Goal: Find specific page/section: Find specific page/section

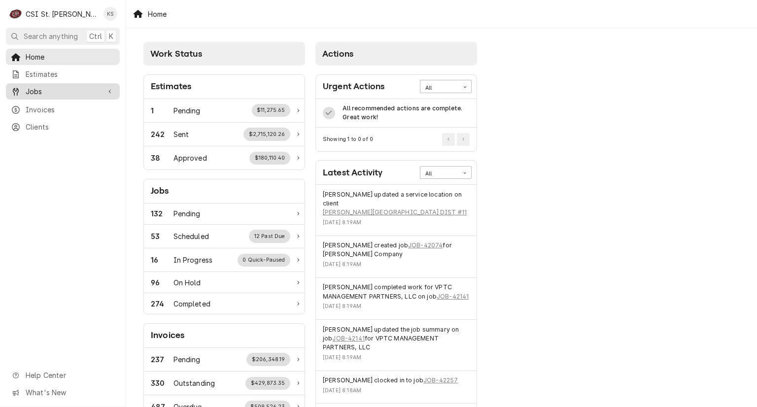
click at [65, 93] on span "Jobs" at bounding box center [63, 91] width 74 height 10
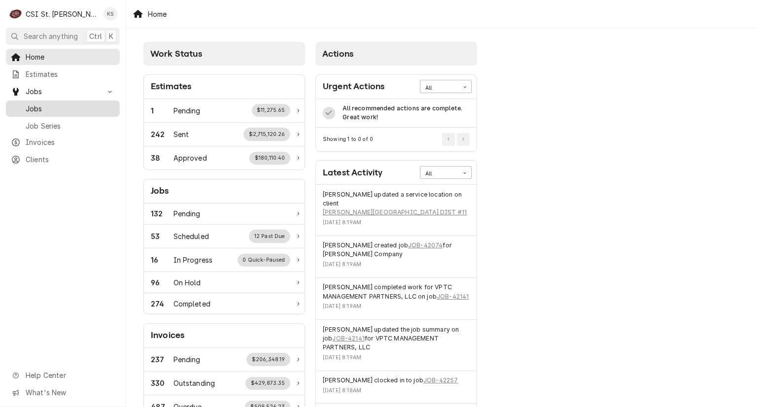
click at [65, 105] on span "Jobs" at bounding box center [70, 108] width 89 height 10
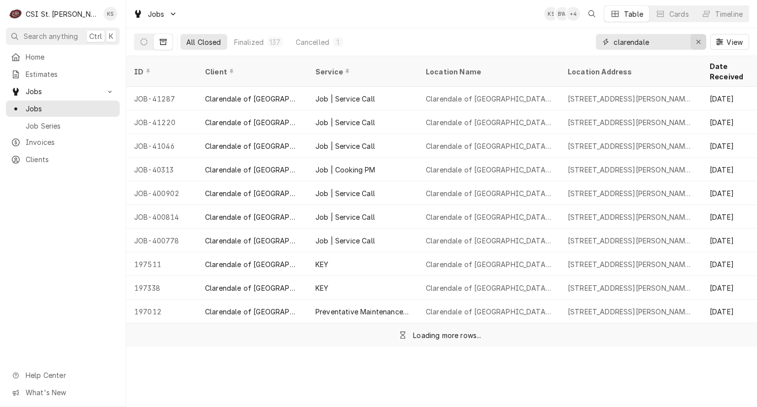
click at [698, 42] on icon "Erase input" at bounding box center [698, 42] width 4 height 4
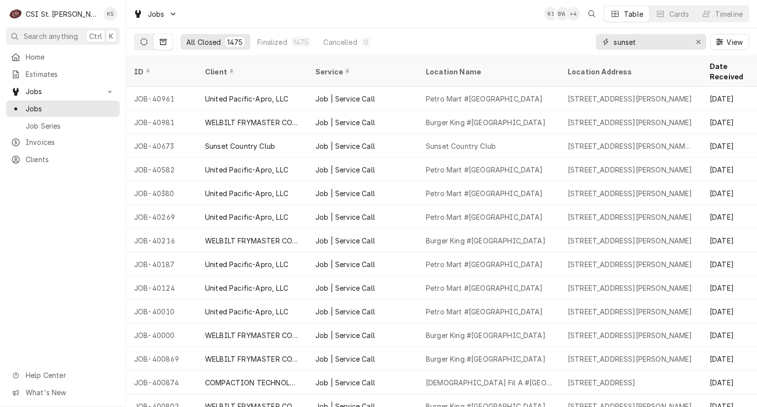
type input "sunset"
click at [140, 40] on icon "Dynamic Content Wrapper" at bounding box center [143, 41] width 7 height 7
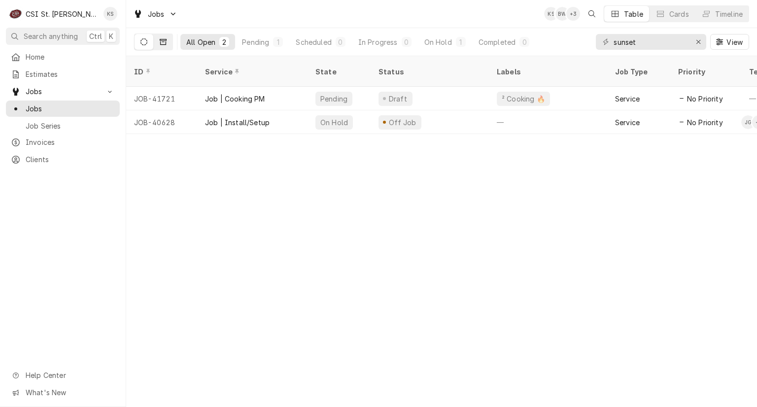
click at [164, 43] on icon "Dynamic Content Wrapper" at bounding box center [163, 41] width 7 height 7
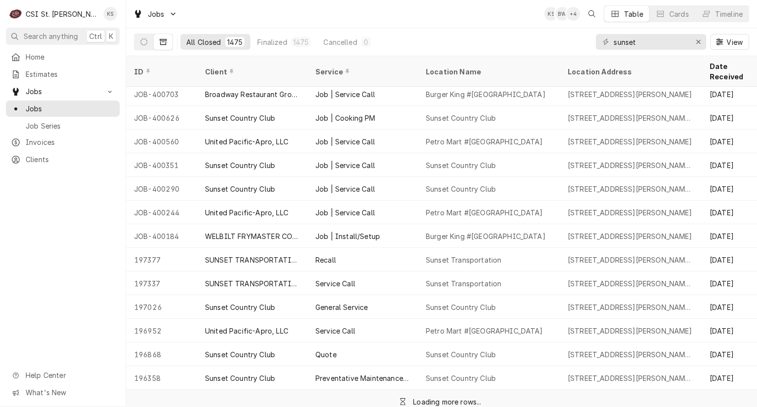
scroll to position [408, 0]
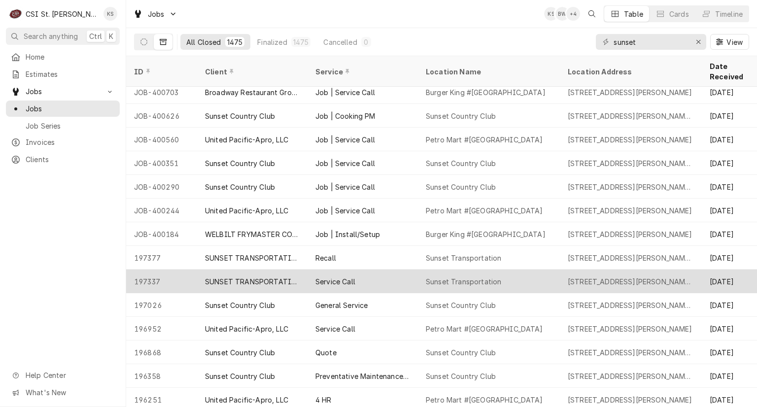
click at [398, 274] on div "Service Call" at bounding box center [362, 281] width 110 height 24
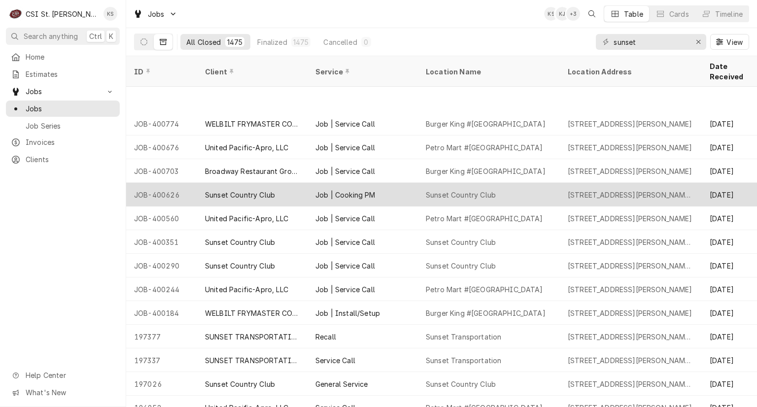
scroll to position [408, 0]
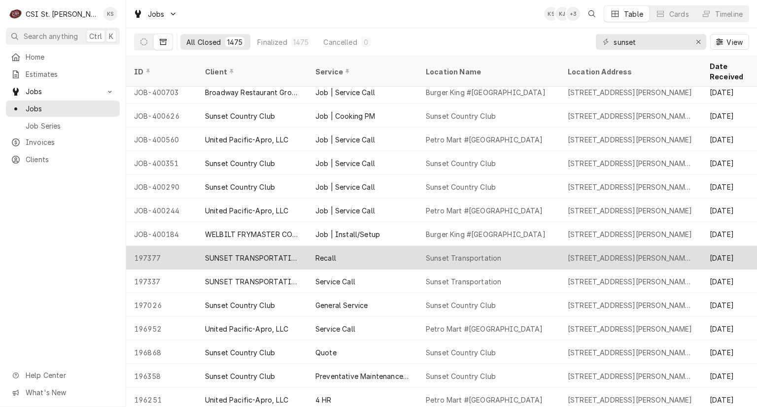
click at [410, 246] on div "Recall" at bounding box center [362, 258] width 110 height 24
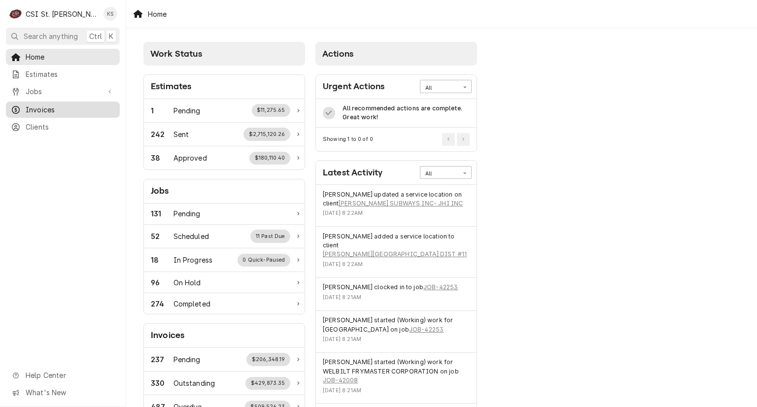
click at [54, 106] on span "Invoices" at bounding box center [70, 109] width 89 height 10
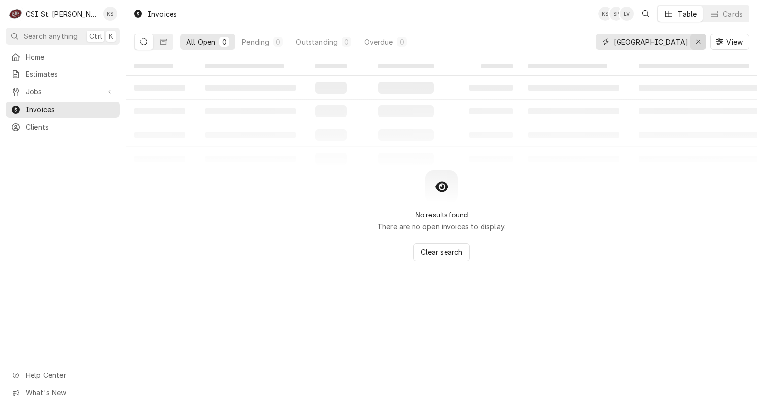
click at [698, 45] on icon "Erase input" at bounding box center [698, 41] width 5 height 7
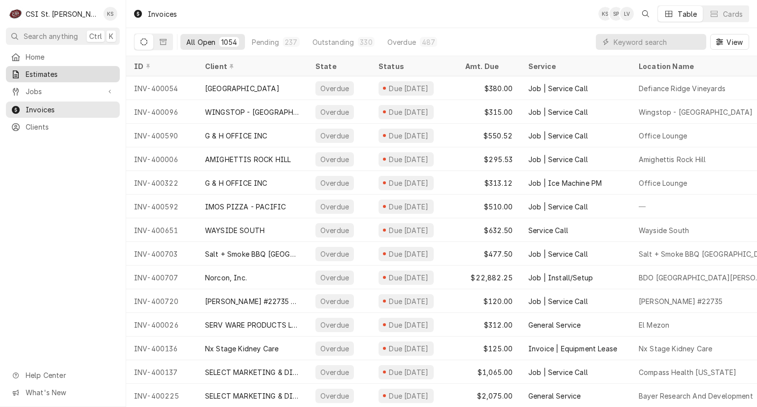
click at [71, 71] on span "Estimates" at bounding box center [70, 74] width 89 height 10
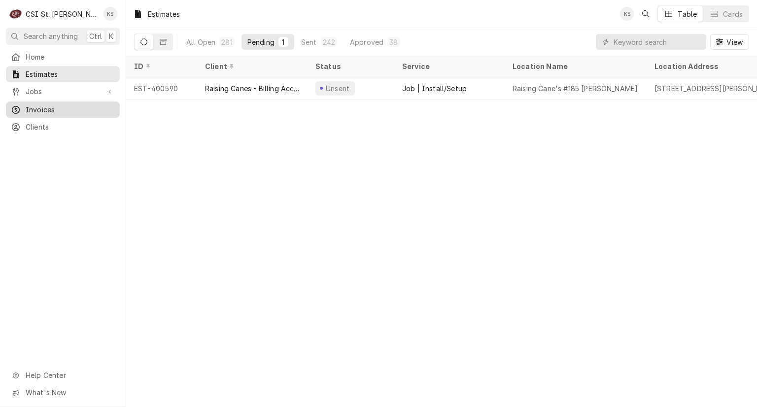
click at [68, 106] on span "Invoices" at bounding box center [70, 109] width 89 height 10
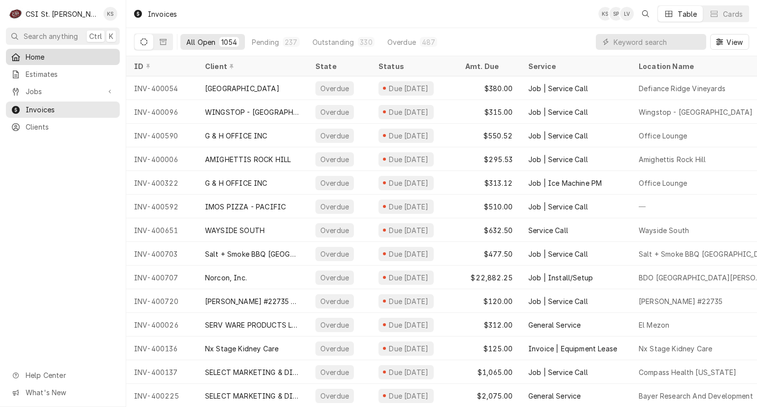
click at [49, 57] on span "Home" at bounding box center [70, 57] width 89 height 10
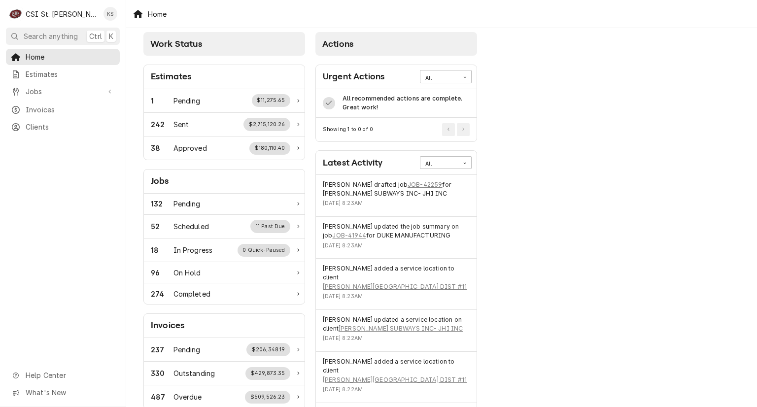
scroll to position [28, 0]
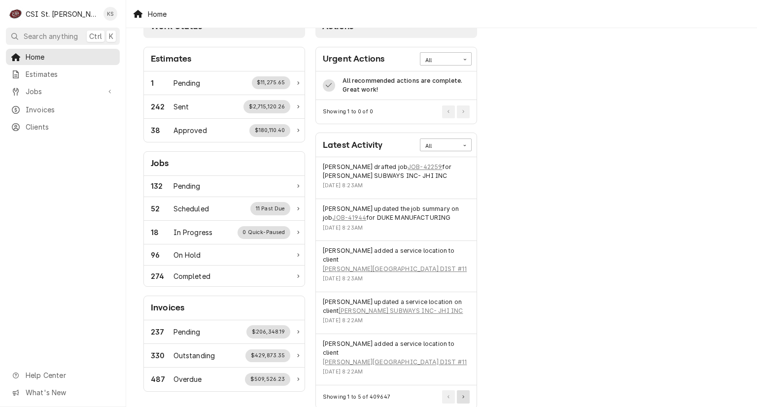
click at [464, 395] on icon "Pagination Controls" at bounding box center [463, 396] width 2 height 3
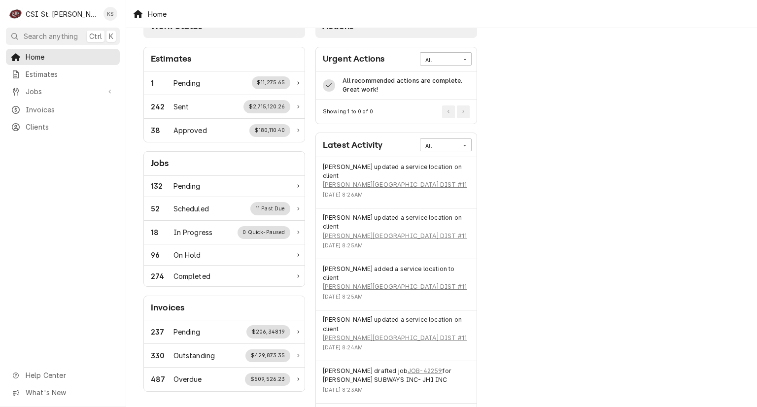
click at [463, 406] on icon "Pagination Controls" at bounding box center [463, 414] width 2 height 3
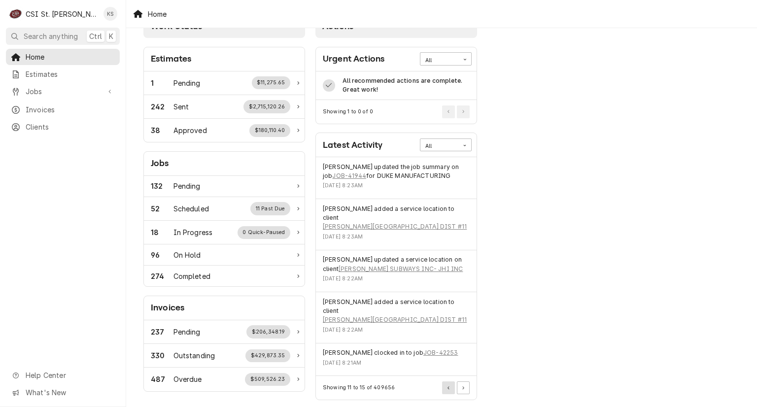
click at [449, 386] on icon "Pagination Controls" at bounding box center [448, 387] width 2 height 3
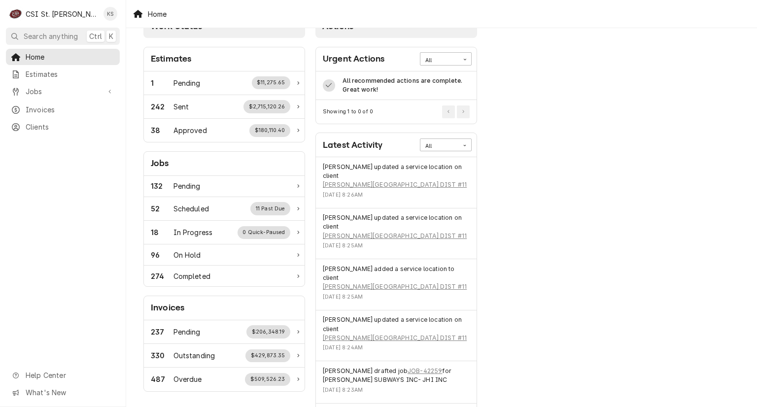
click at [447, 406] on icon "Pagination Controls" at bounding box center [448, 414] width 2 height 3
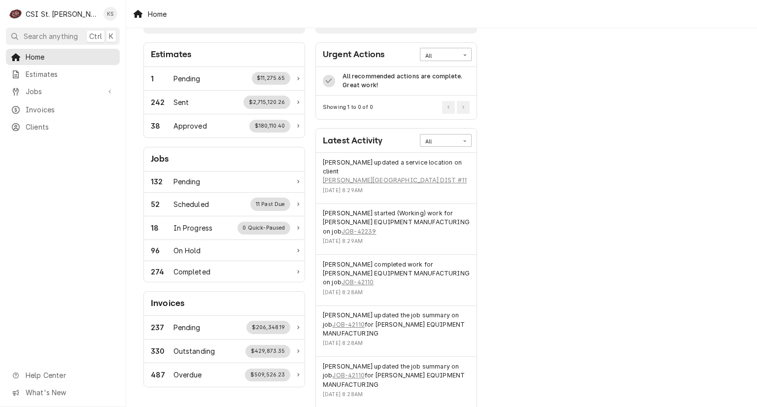
scroll to position [0, 0]
